Goal: Transaction & Acquisition: Purchase product/service

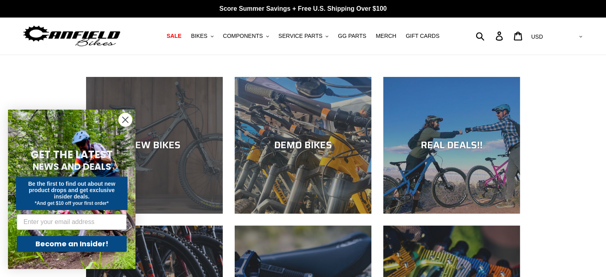
click at [153, 144] on div "NEW BIKES" at bounding box center [154, 146] width 137 height 12
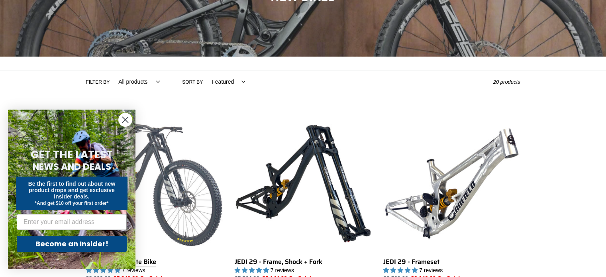
scroll to position [120, 0]
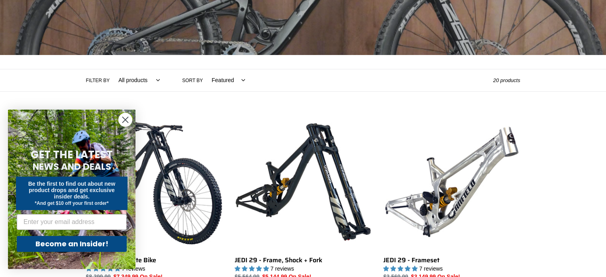
click at [125, 119] on icon "Close dialog" at bounding box center [126, 120] width 6 height 6
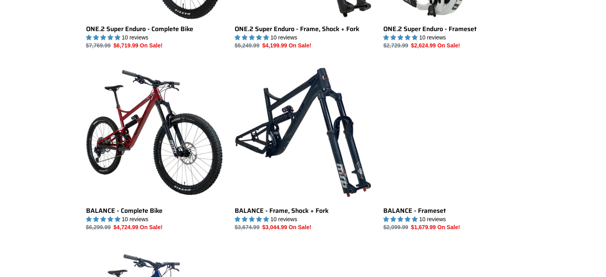
scroll to position [718, 0]
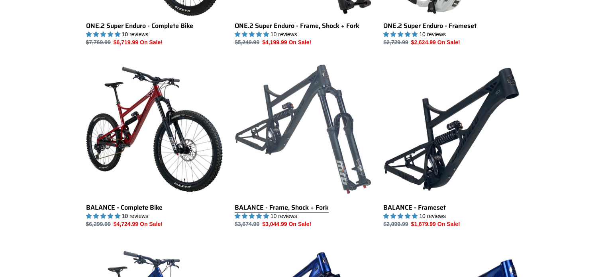
click at [284, 138] on link "BALANCE - Frame, Shock + Fork" at bounding box center [303, 145] width 137 height 168
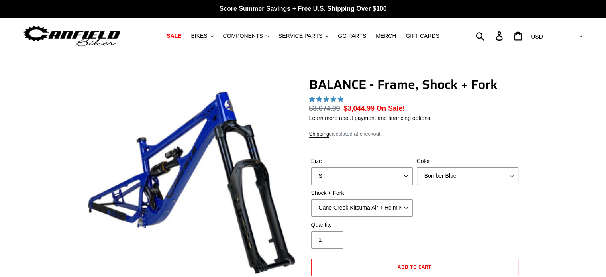
select select "highest-rating"
click at [443, 179] on select "Bomber Blue Goat's Blood Stealth Black" at bounding box center [468, 176] width 102 height 18
click at [417, 167] on select "Bomber Blue Goat's Blood Stealth Black" at bounding box center [468, 176] width 102 height 18
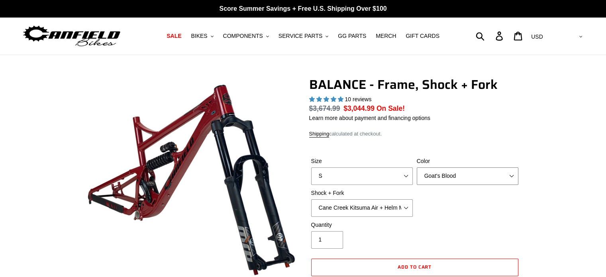
click at [438, 170] on select "Bomber Blue Goat's Blood Stealth Black" at bounding box center [468, 176] width 102 height 18
select select "Bomber Blue"
click at [417, 167] on select "Bomber Blue Goat's Blood Stealth Black" at bounding box center [468, 176] width 102 height 18
click at [207, 35] on span "BIKES" at bounding box center [199, 36] width 16 height 7
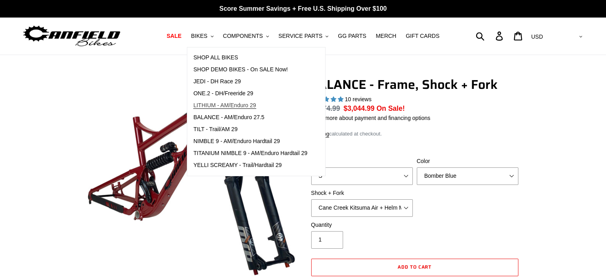
click at [250, 106] on span "LITHIUM - AM/Enduro 29" at bounding box center [224, 105] width 63 height 7
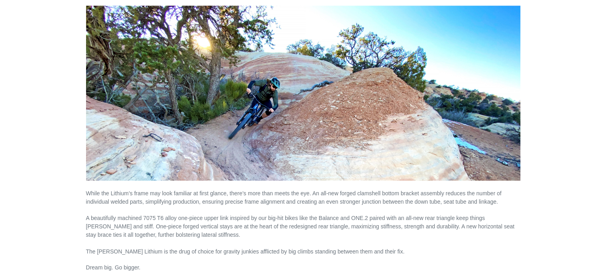
scroll to position [917, 0]
